Goal: Find contact information: Find contact information

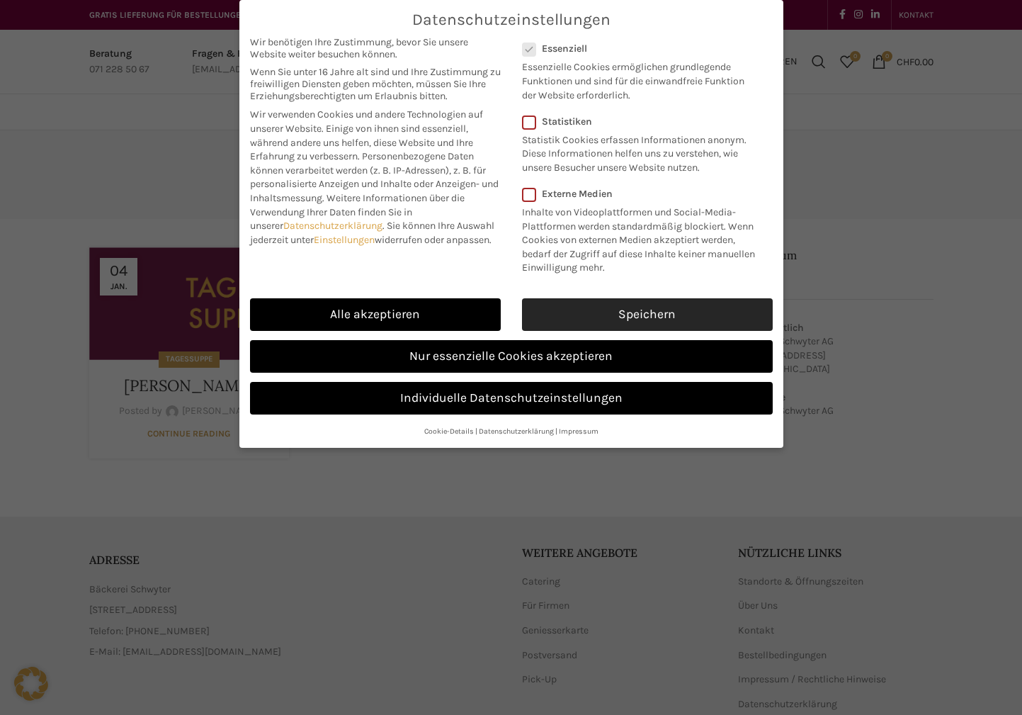
click at [611, 325] on link "Speichern" at bounding box center [647, 314] width 251 height 33
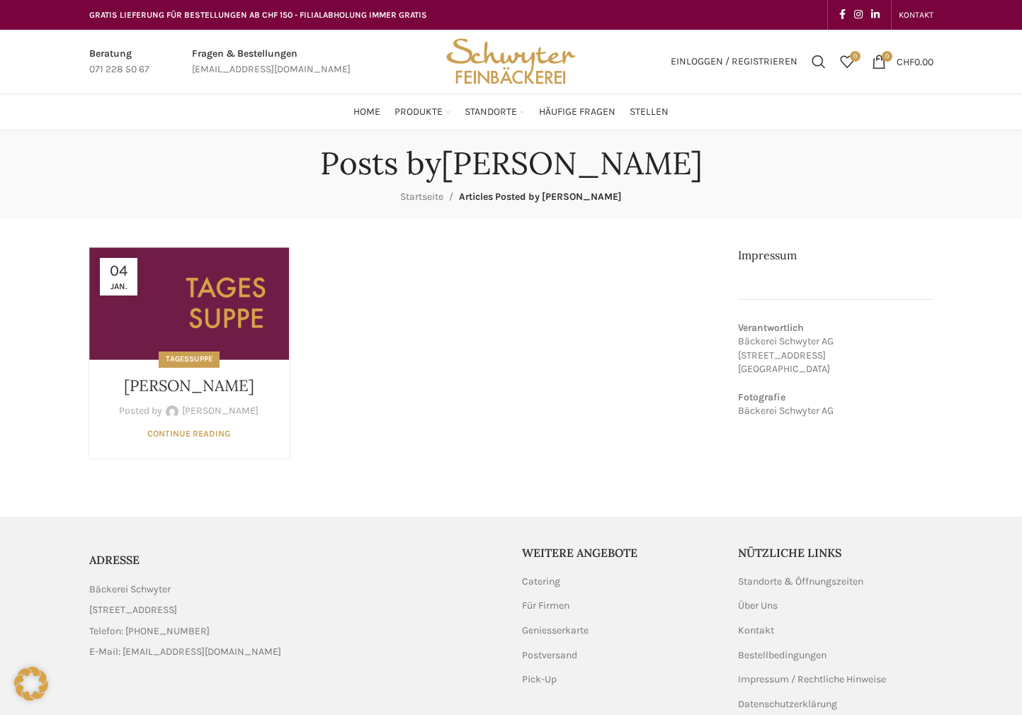
drag, startPoint x: 828, startPoint y: 359, endPoint x: 736, endPoint y: 355, distance: 92.9
click at [736, 355] on main "[DATE] Tagessuppe [PERSON_NAME] Posted by [PERSON_NAME] [DATE] Continue reading…" at bounding box center [512, 353] width 866 height 268
copy p "[STREET_ADDRESS]"
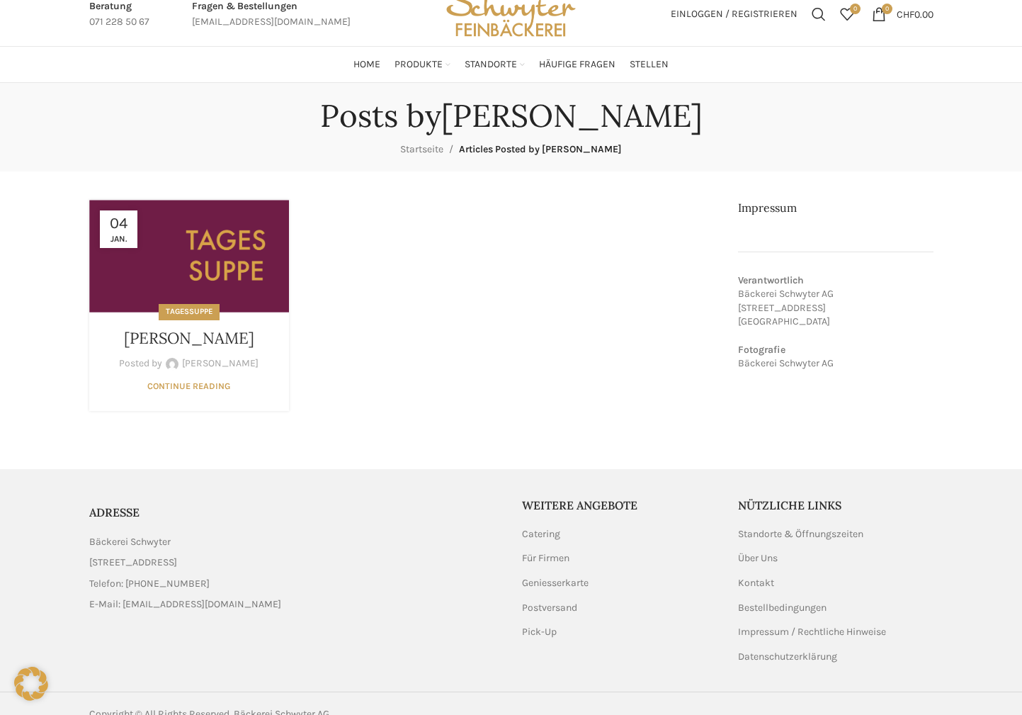
scroll to position [69, 0]
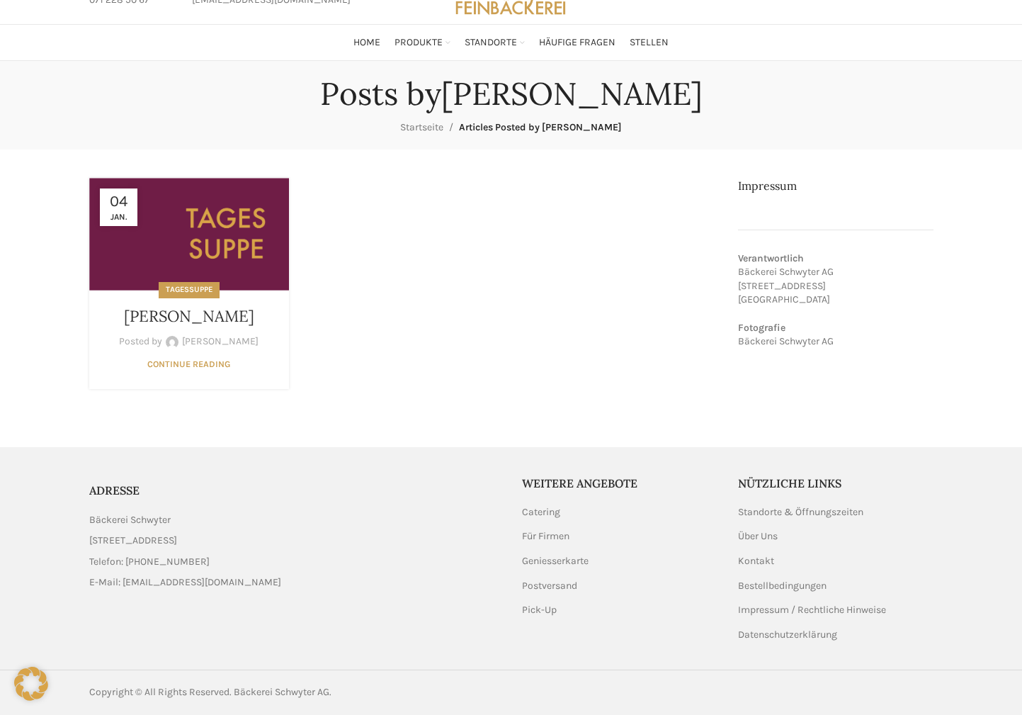
click at [531, 94] on link "[PERSON_NAME]" at bounding box center [571, 94] width 261 height 40
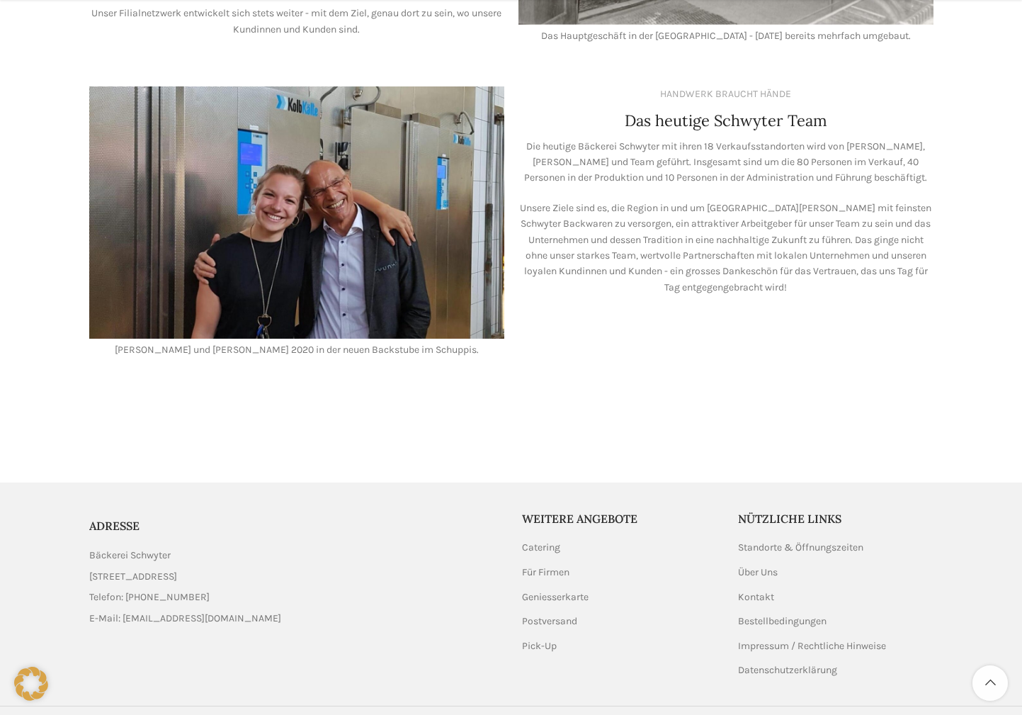
scroll to position [1191, 0]
